Goal: Navigation & Orientation: Understand site structure

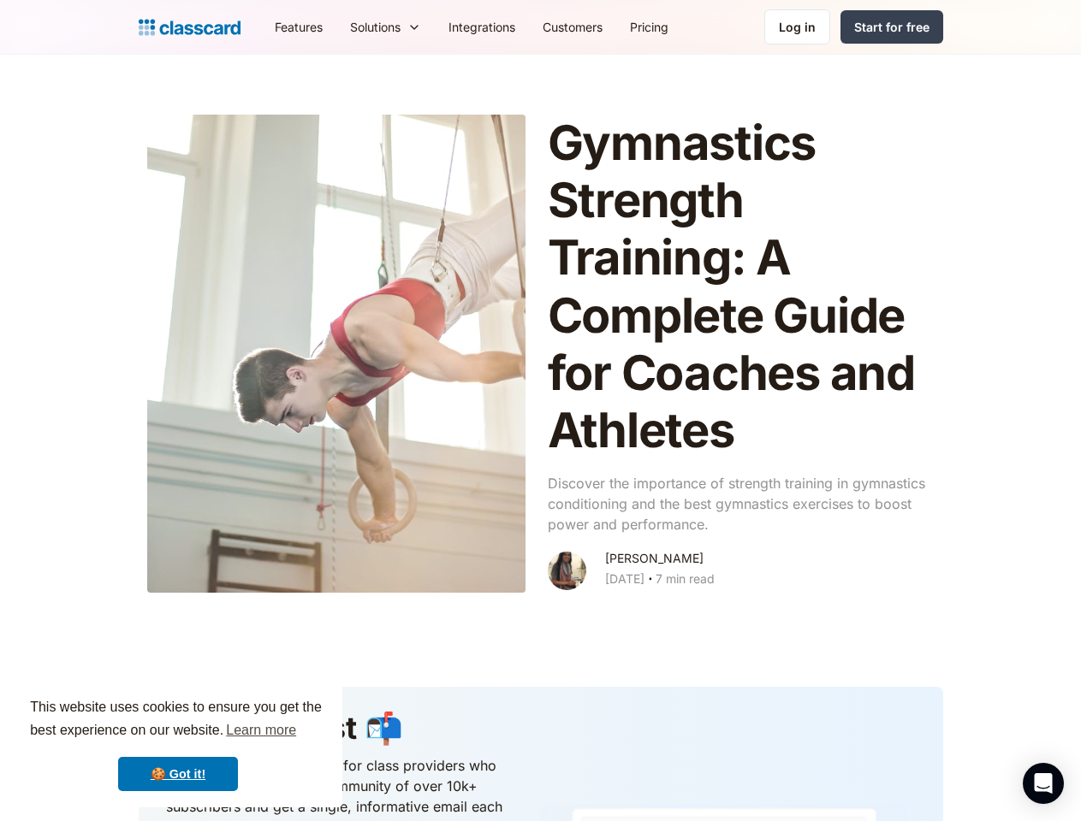
click at [178, 744] on div "This website uses cookies to ensure you get the best experience on our website.…" at bounding box center [178, 744] width 329 height 127
click at [601, 27] on nav "Features Resources Blog The latest industry news, updates and info. Customer st…" at bounding box center [602, 27] width 682 height 39
click at [350, 27] on div "Solutions" at bounding box center [375, 27] width 50 height 18
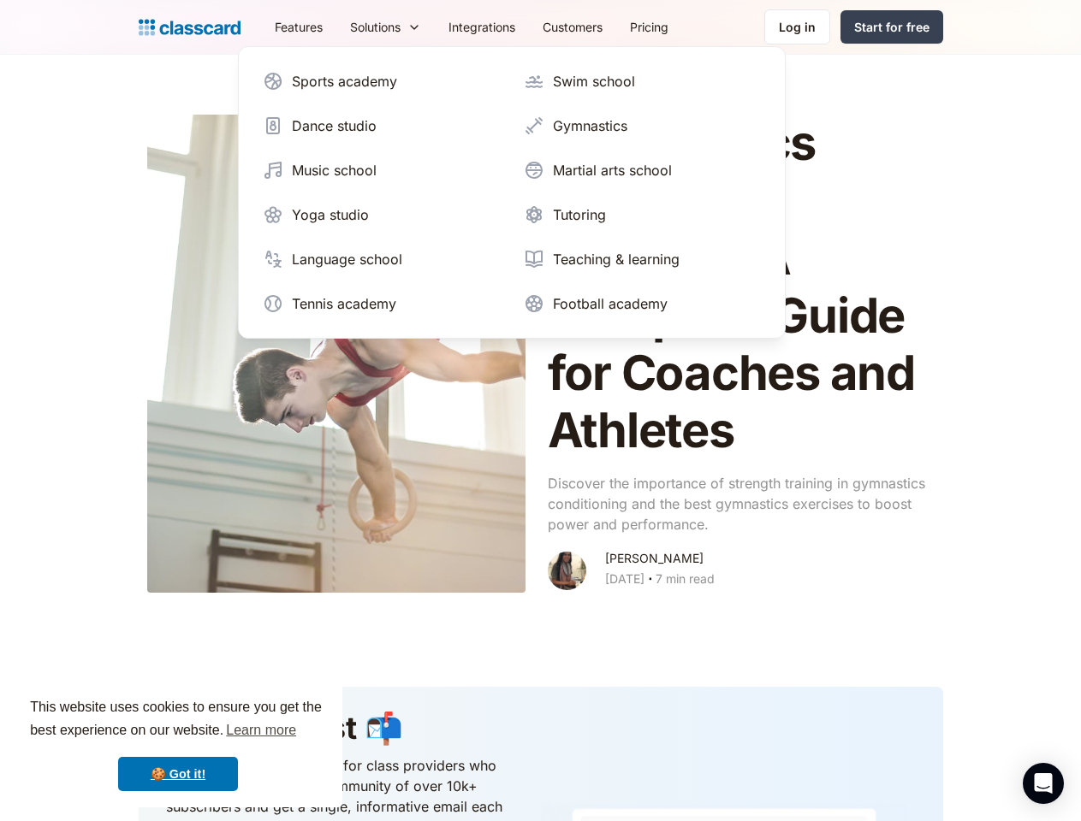
click at [1043, 784] on icon "Open Intercom Messenger" at bounding box center [1043, 783] width 18 height 21
